Goal: Information Seeking & Learning: Learn about a topic

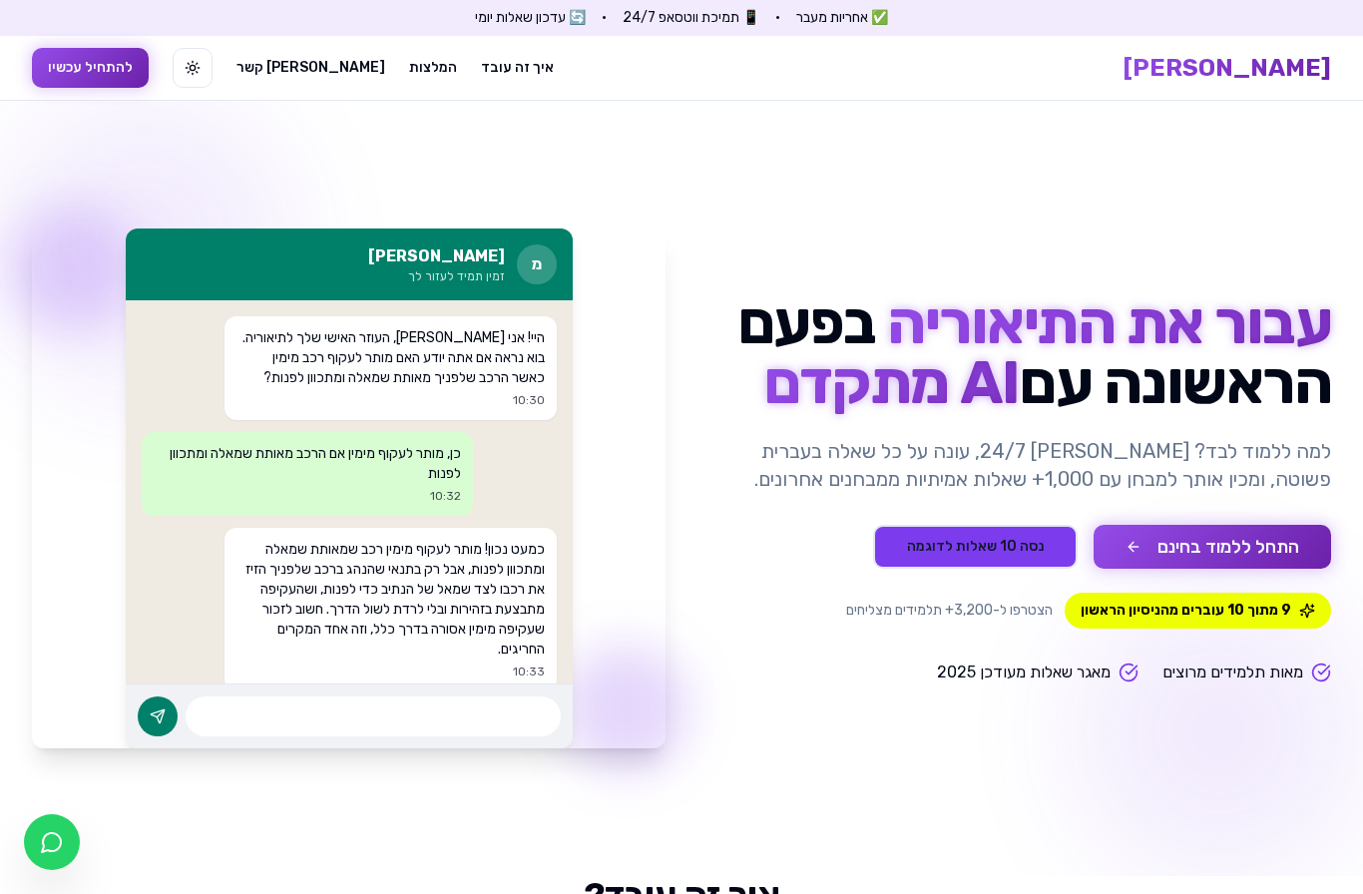
click at [1035, 546] on button "נסה 10 שאלות לדוגמה" at bounding box center [975, 547] width 205 height 44
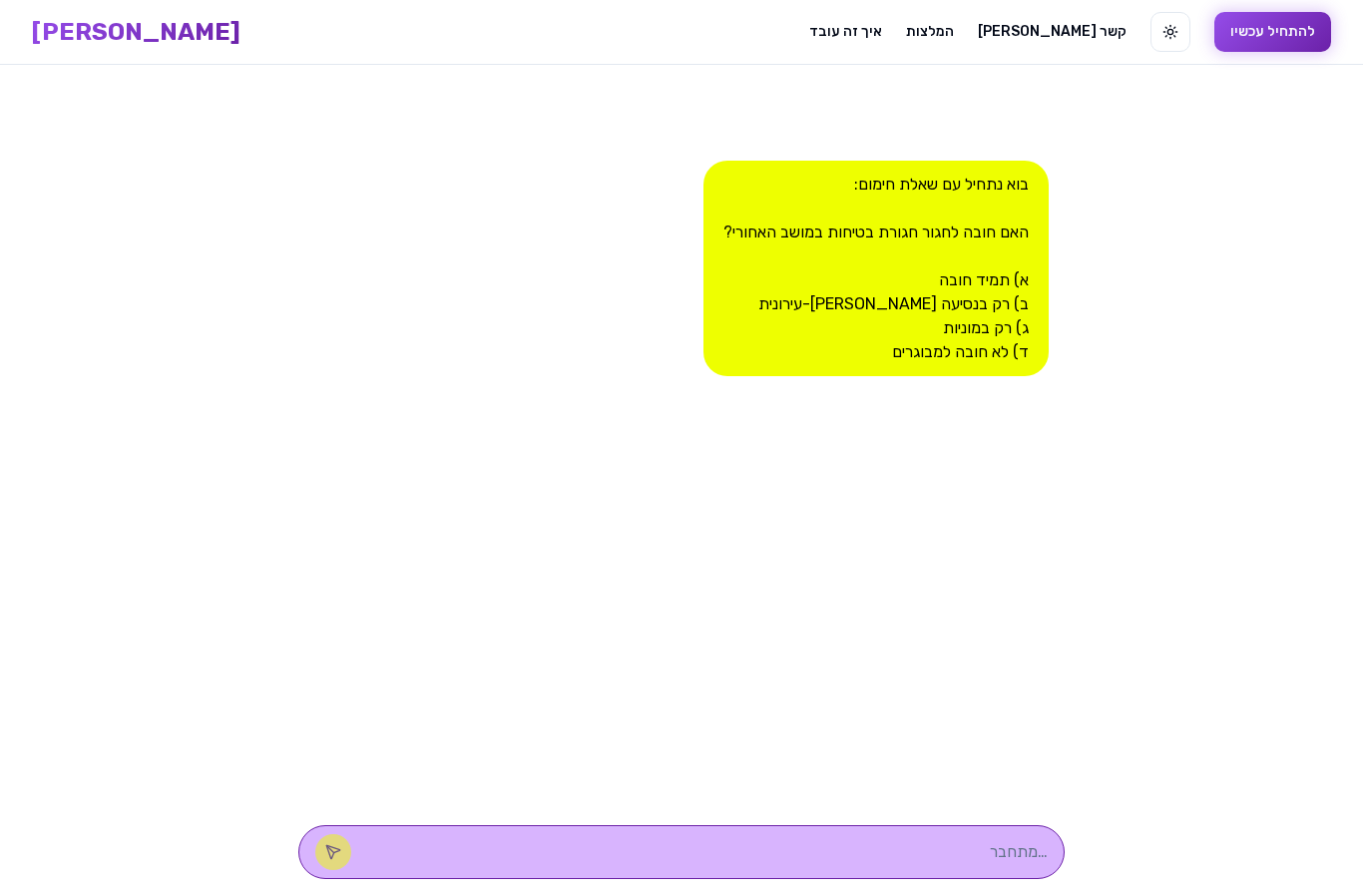
scroll to position [72, 0]
click at [867, 850] on textarea at bounding box center [709, 851] width 677 height 24
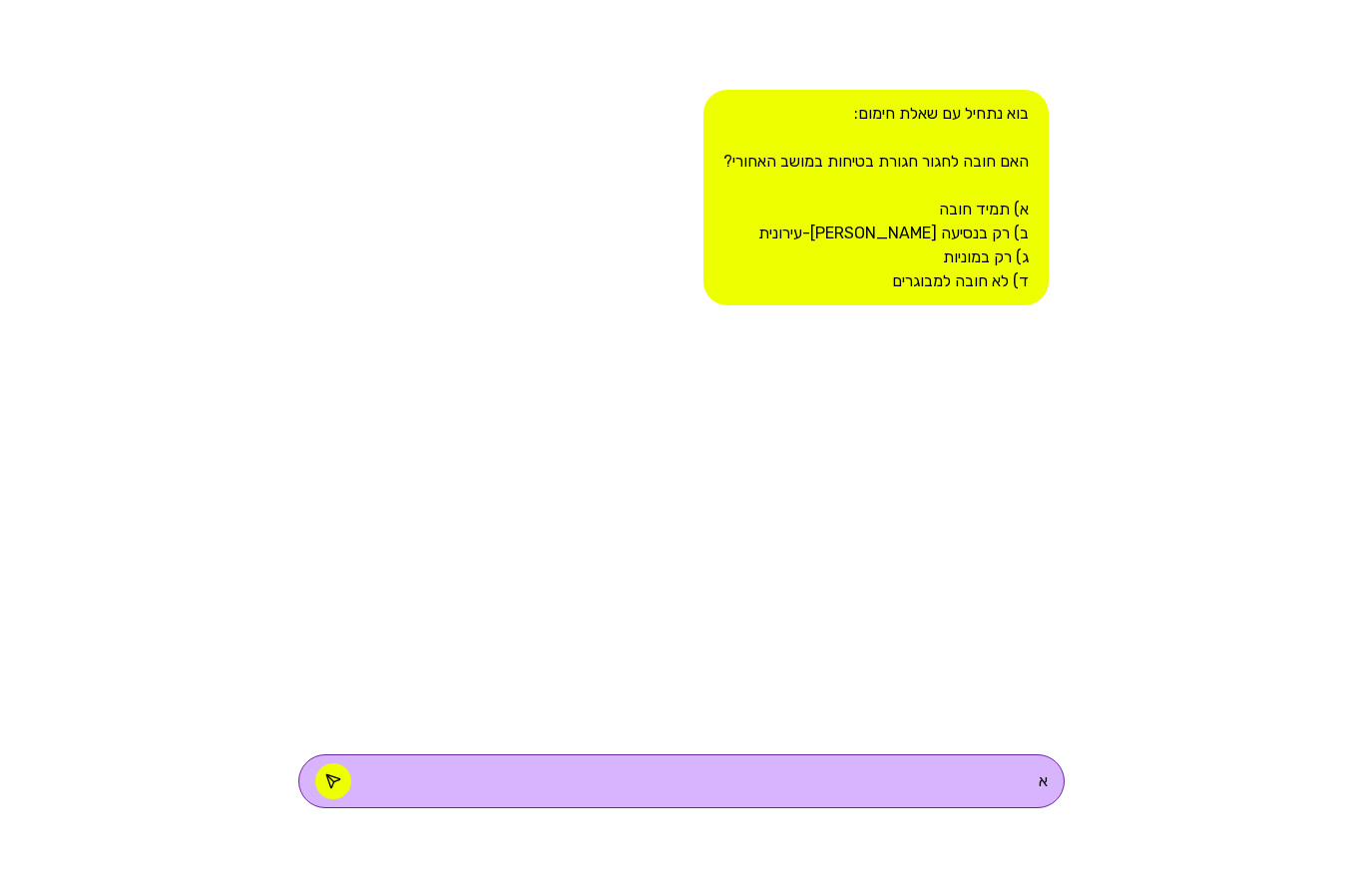
type textarea "א"
click at [341, 843] on icon at bounding box center [333, 851] width 16 height 16
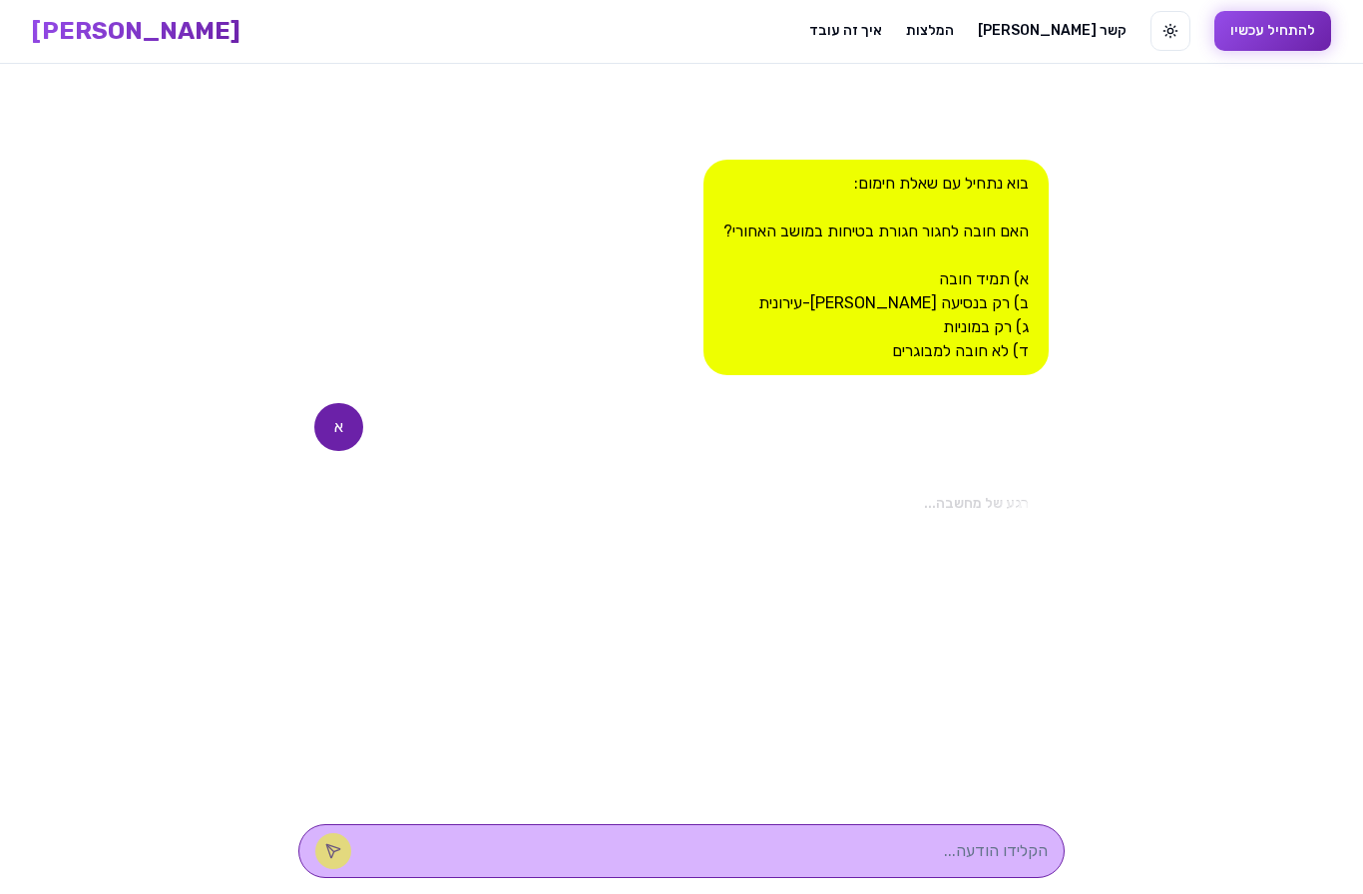
scroll to position [0, 0]
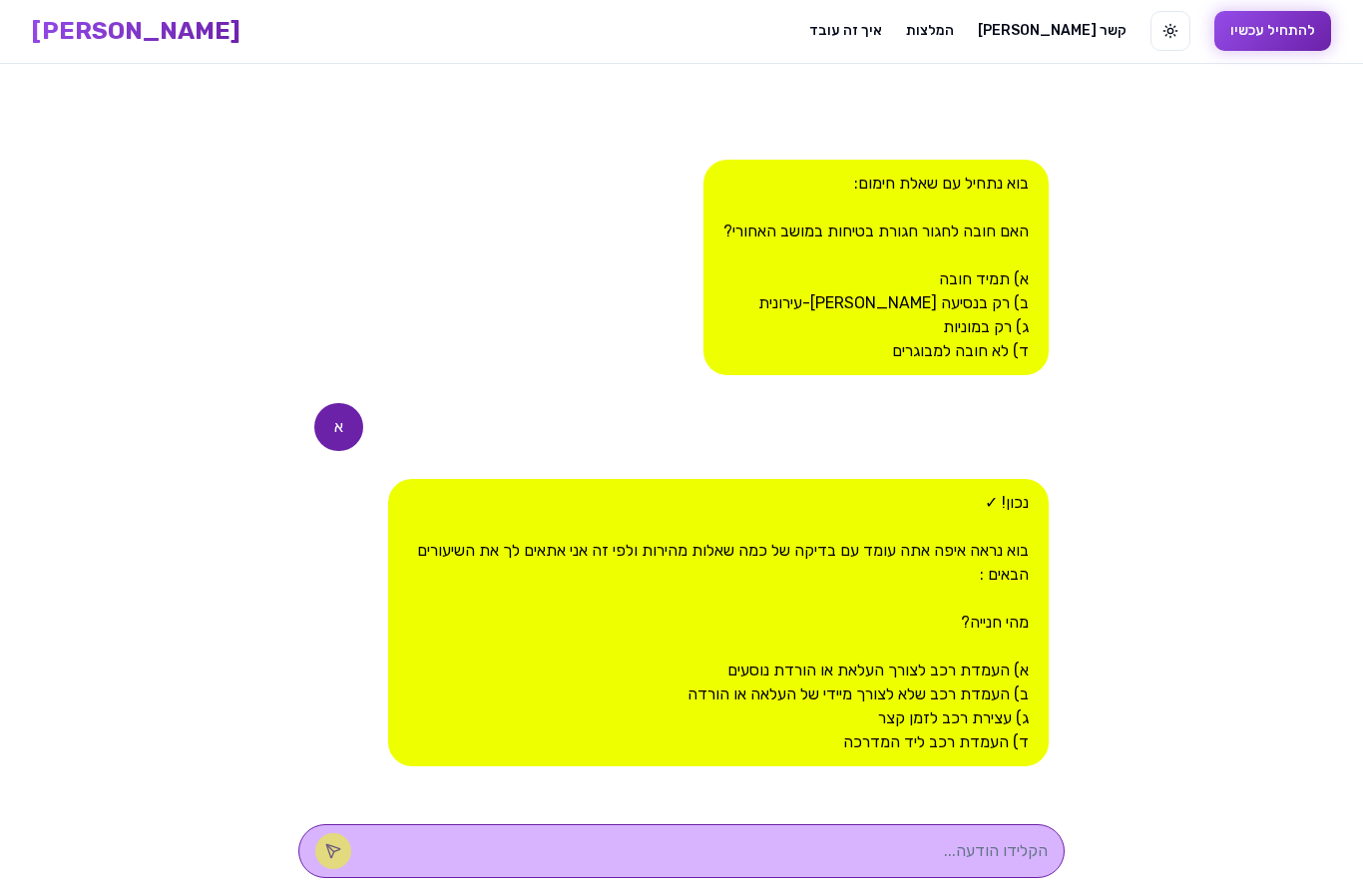
click at [868, 835] on div at bounding box center [681, 851] width 766 height 54
click at [887, 850] on textarea at bounding box center [709, 851] width 677 height 24
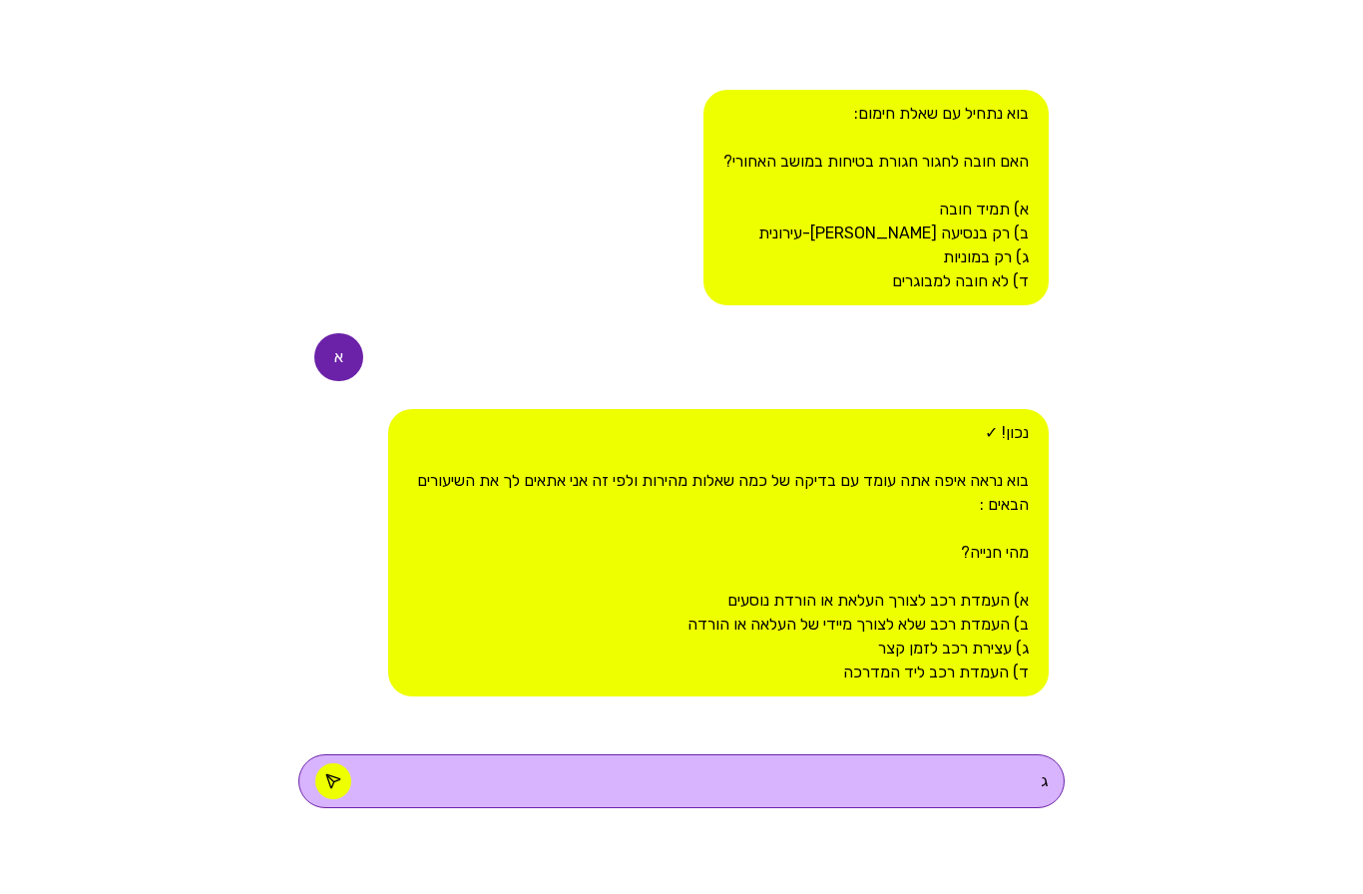
type textarea "ג"
click at [1018, 711] on div "בוא נתחיל עם שאלת חימום: האם חובה לחגור חגורת בטיחות במושב האחורי? א) תמיד חובה…" at bounding box center [681, 479] width 766 height 830
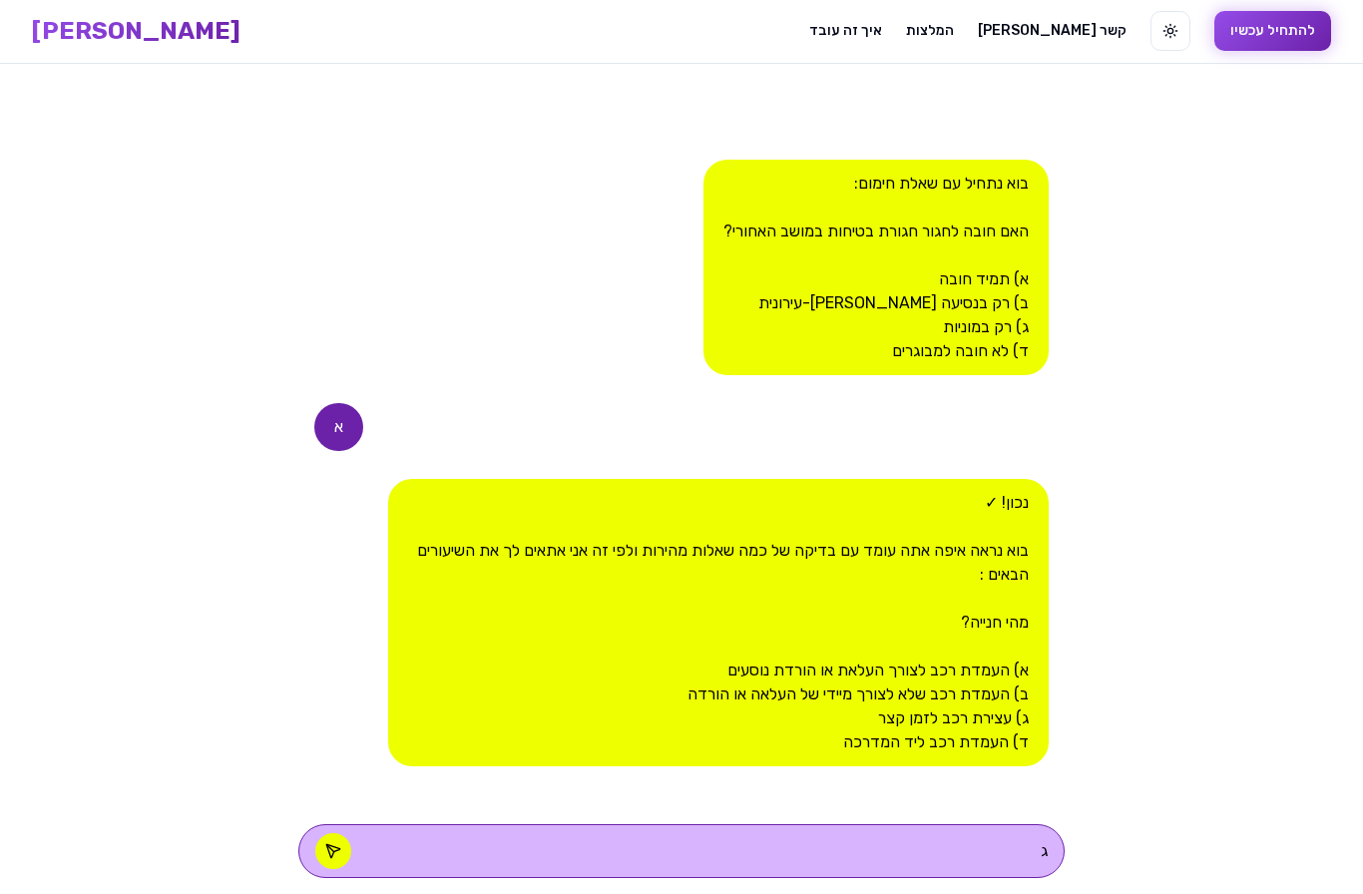
click at [341, 845] on icon at bounding box center [333, 851] width 16 height 16
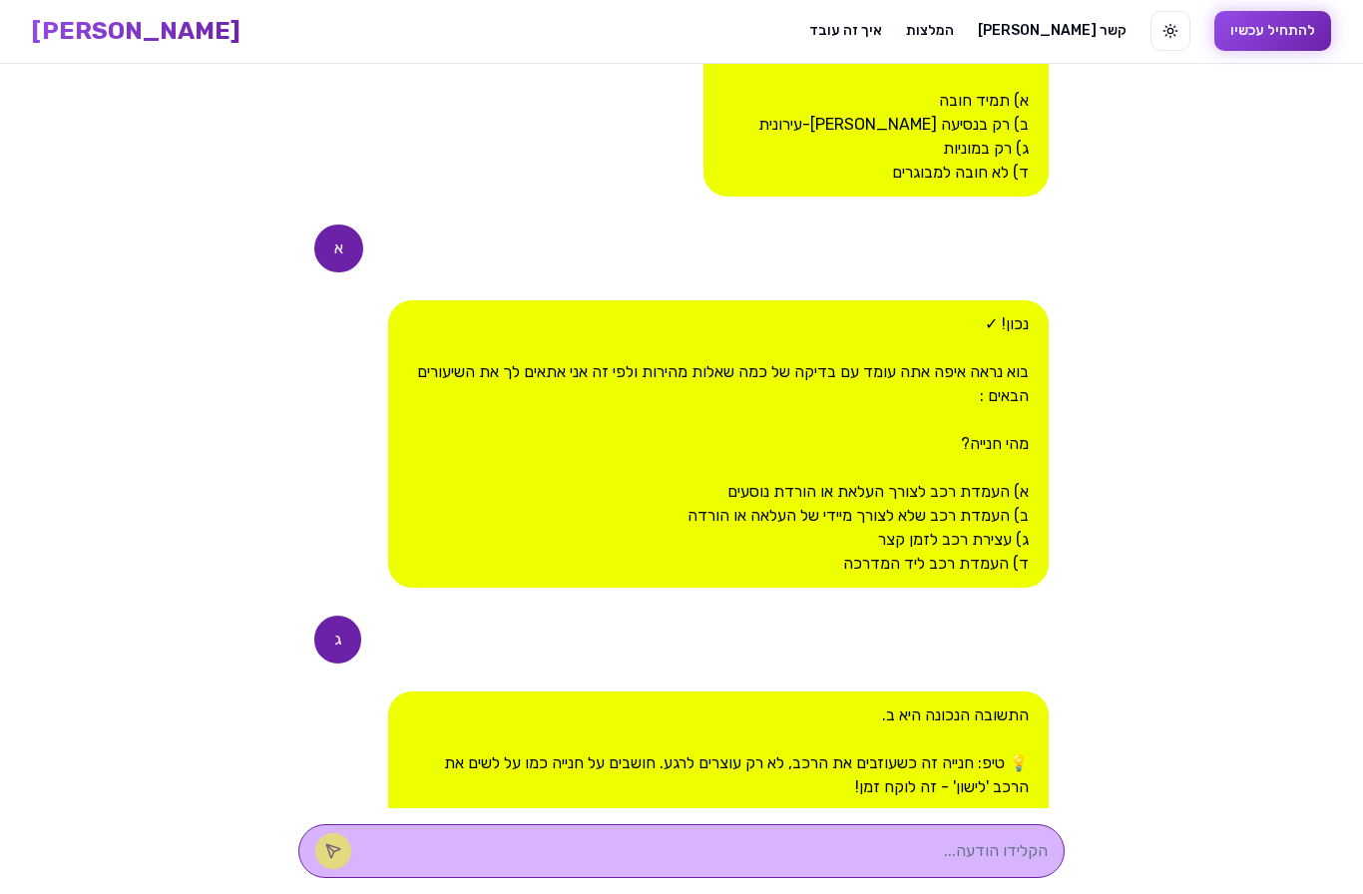
scroll to position [450, 0]
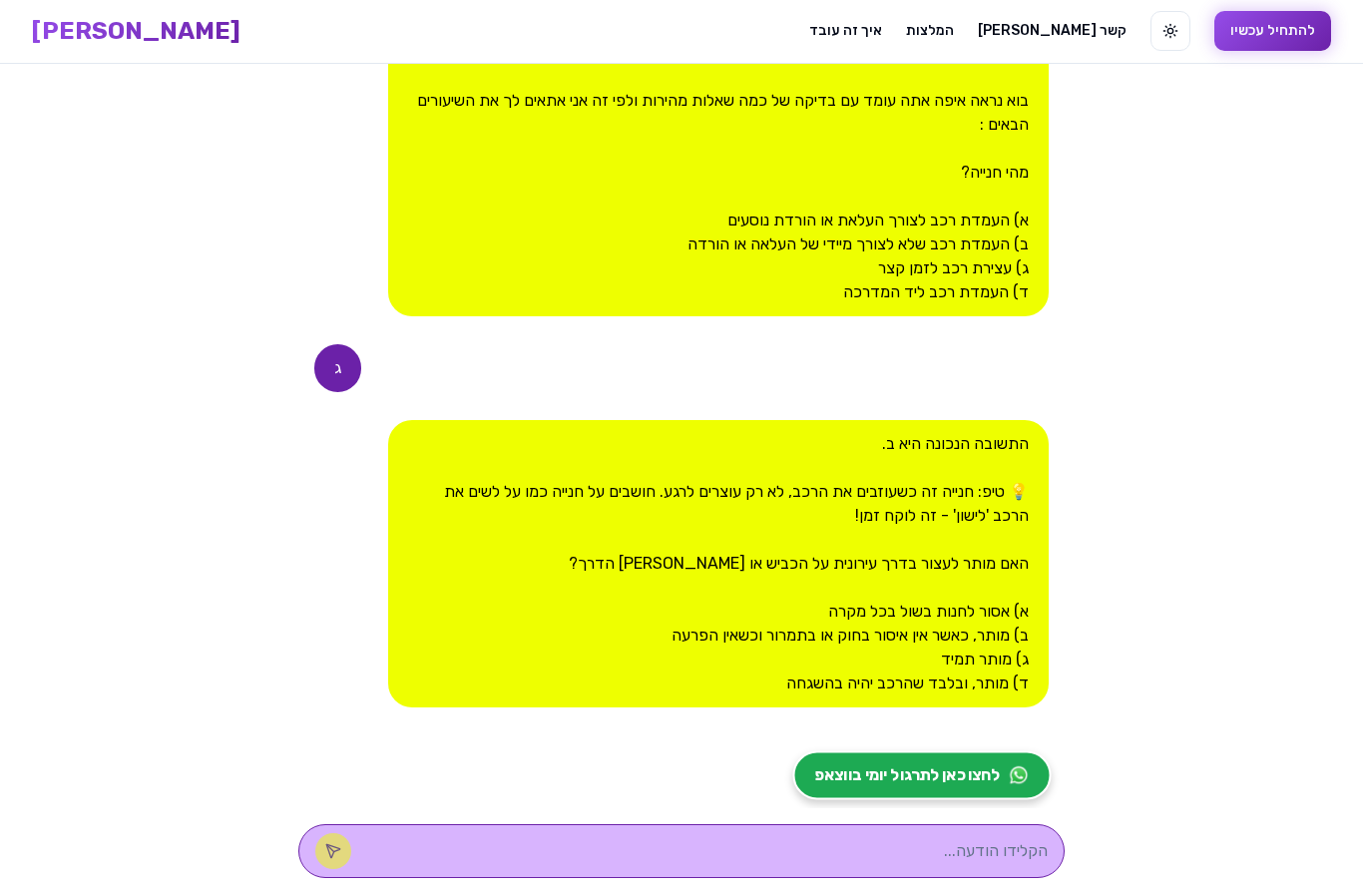
click at [942, 763] on span "לחצו כאן לתרגול יומי בווצאפ" at bounding box center [908, 775] width 186 height 24
click at [1004, 751] on link "לחצו כאן לתרגול יומי בווצאפ" at bounding box center [921, 775] width 258 height 49
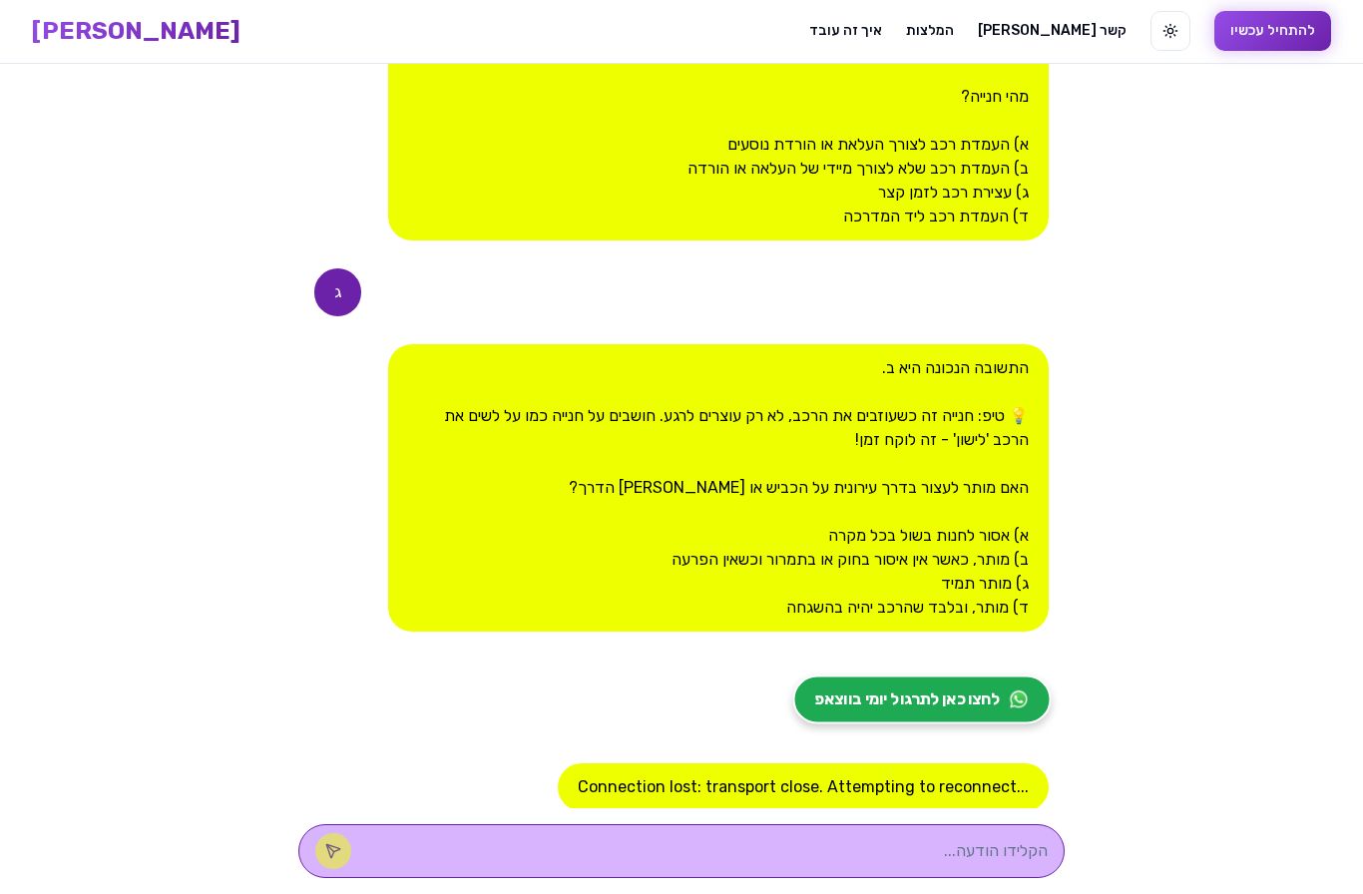
click at [932, 688] on span "לחצו כאן לתרגול יומי בווצאפ" at bounding box center [908, 700] width 186 height 24
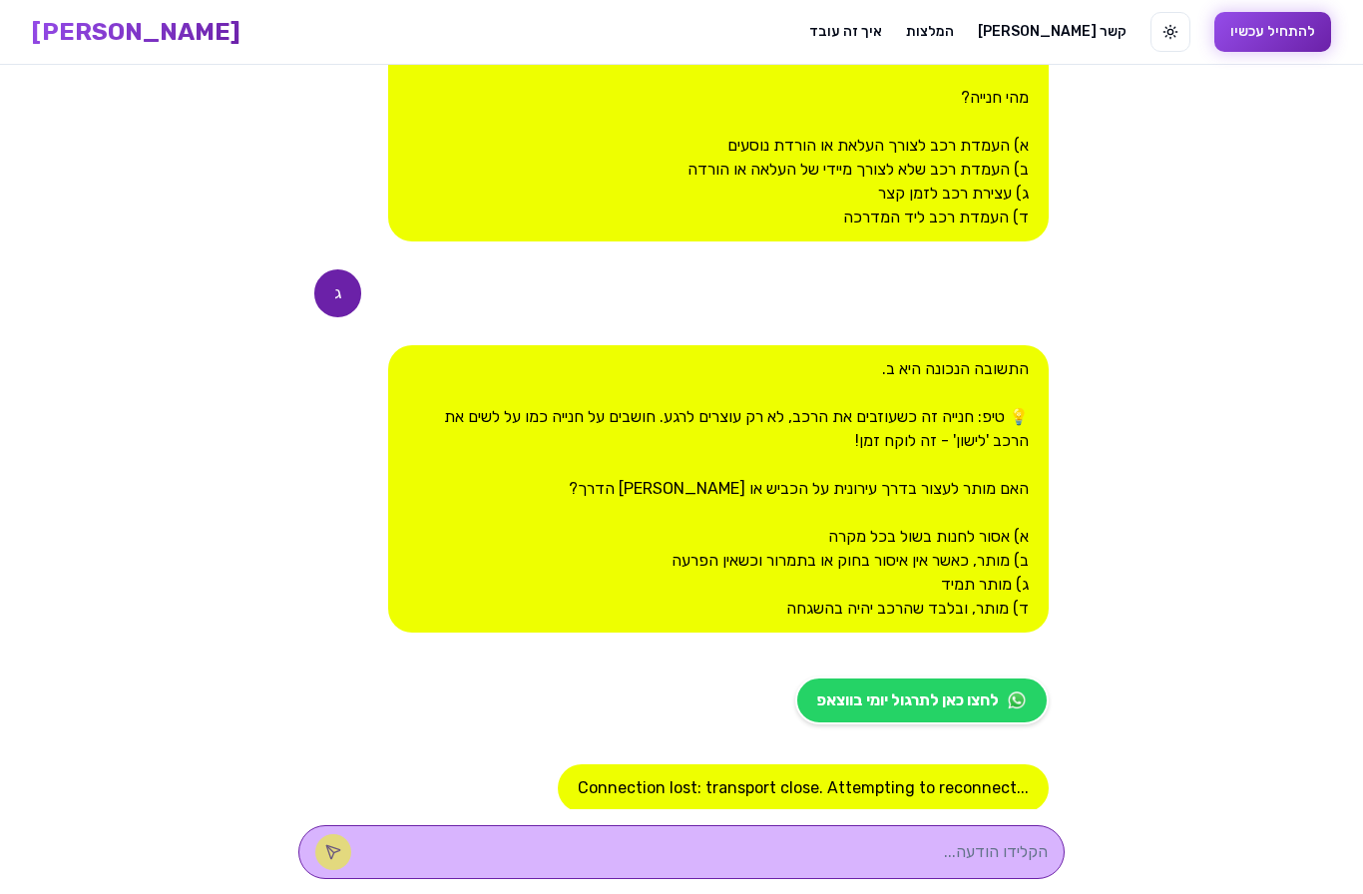
click at [1214, 24] on button "להתחיל עכשיו" at bounding box center [1272, 32] width 117 height 40
